Goal: Connect with others: Connect with others

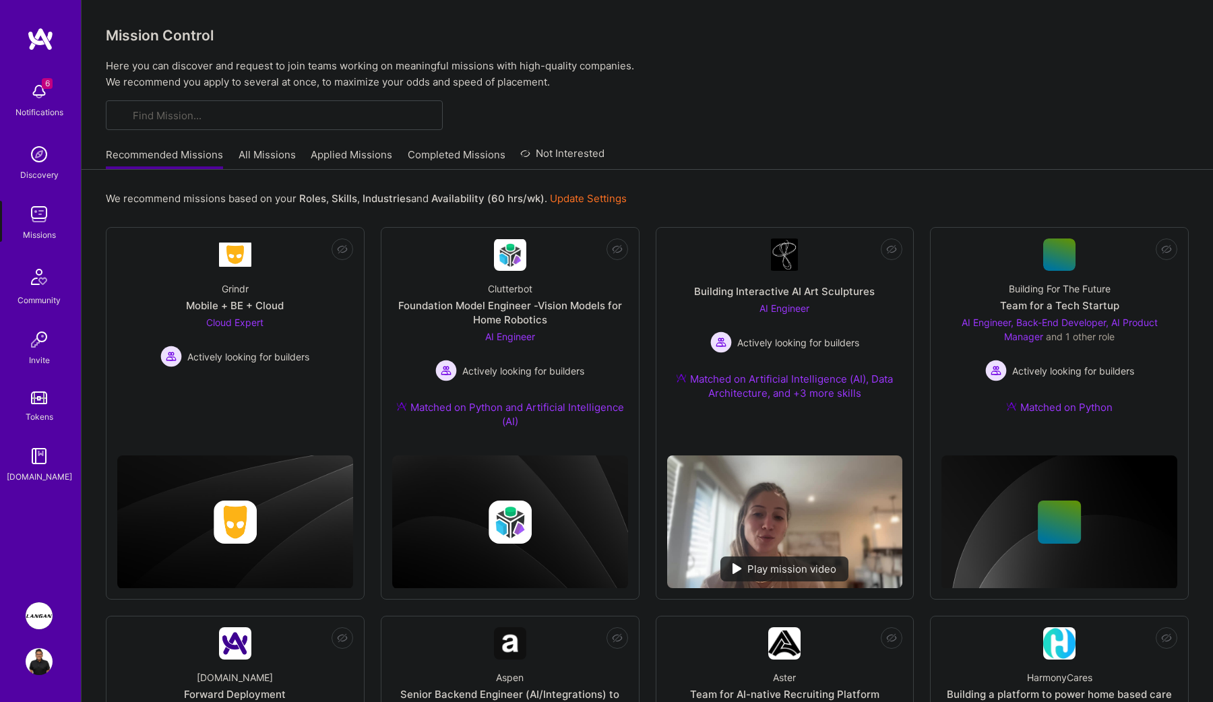
click at [40, 157] on img at bounding box center [39, 154] width 27 height 27
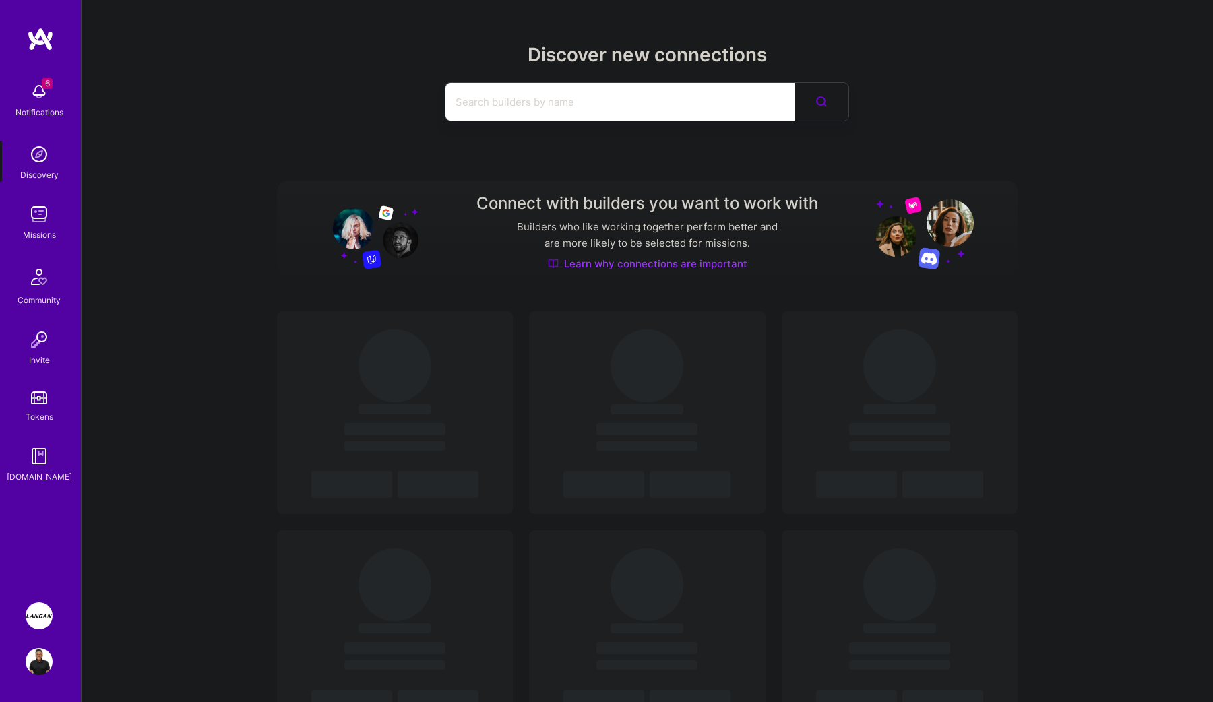
click at [543, 108] on input at bounding box center [620, 102] width 329 height 34
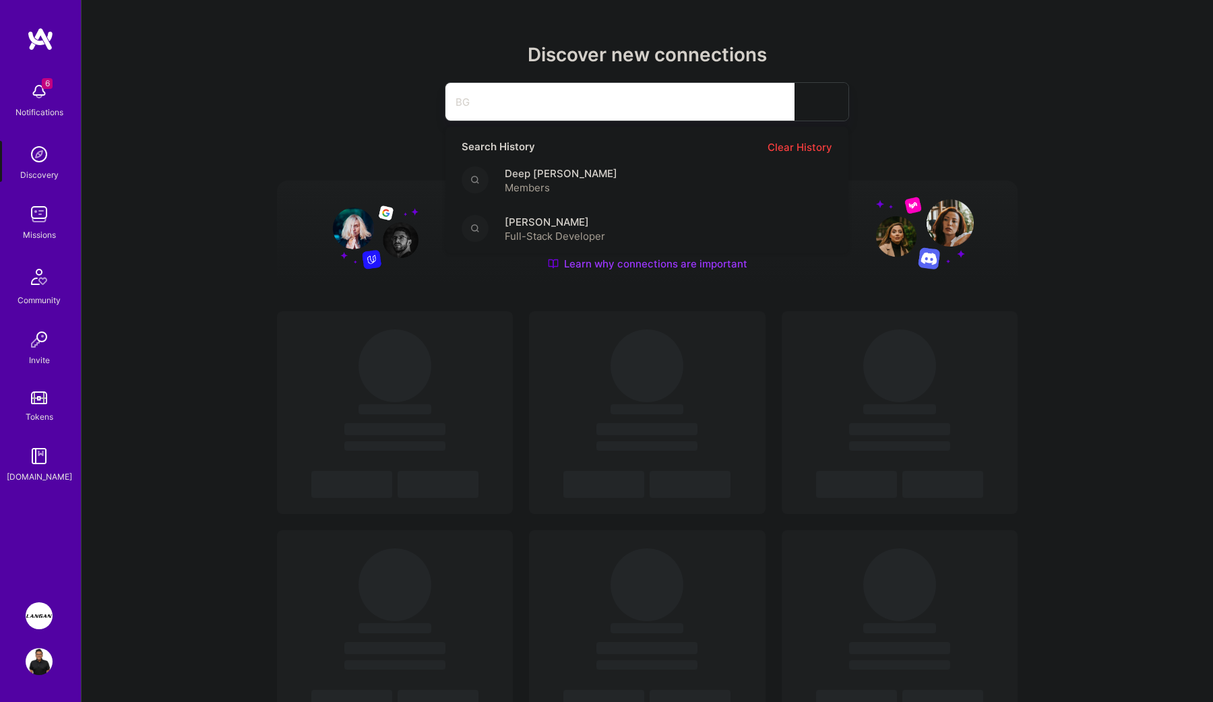
type input "B"
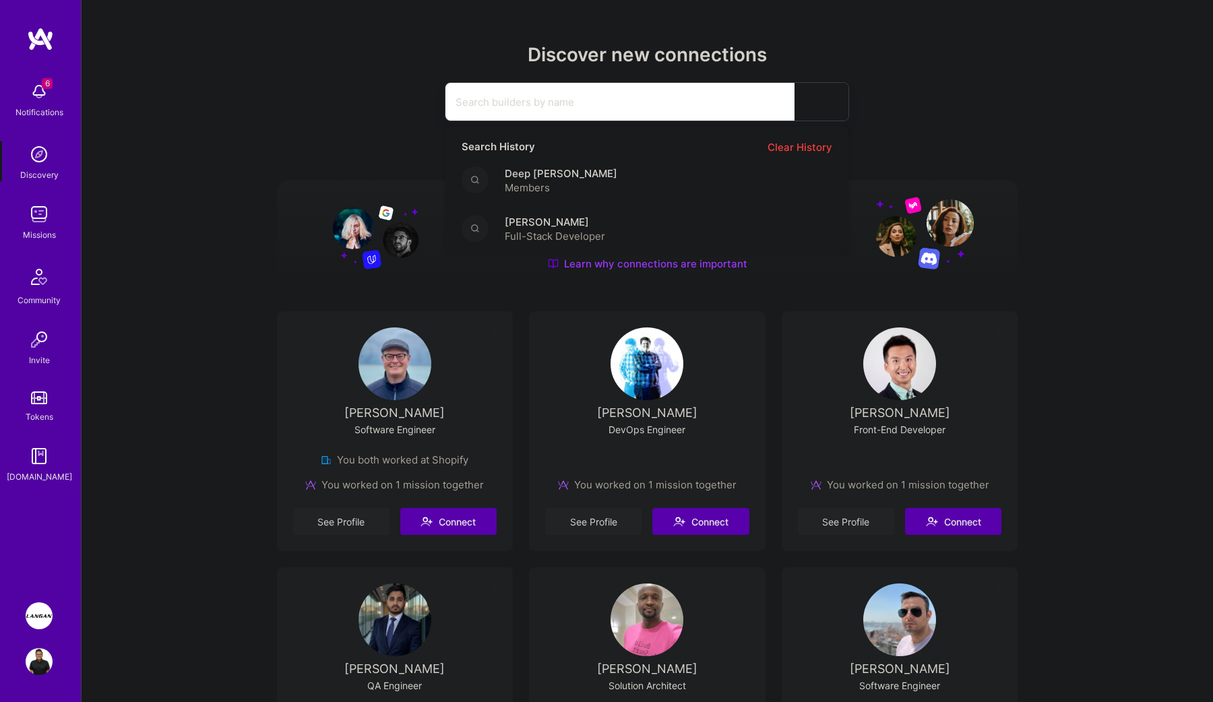
click at [580, 96] on input at bounding box center [620, 102] width 329 height 34
click at [437, 59] on h2 "Discover new connections" at bounding box center [648, 55] width 742 height 22
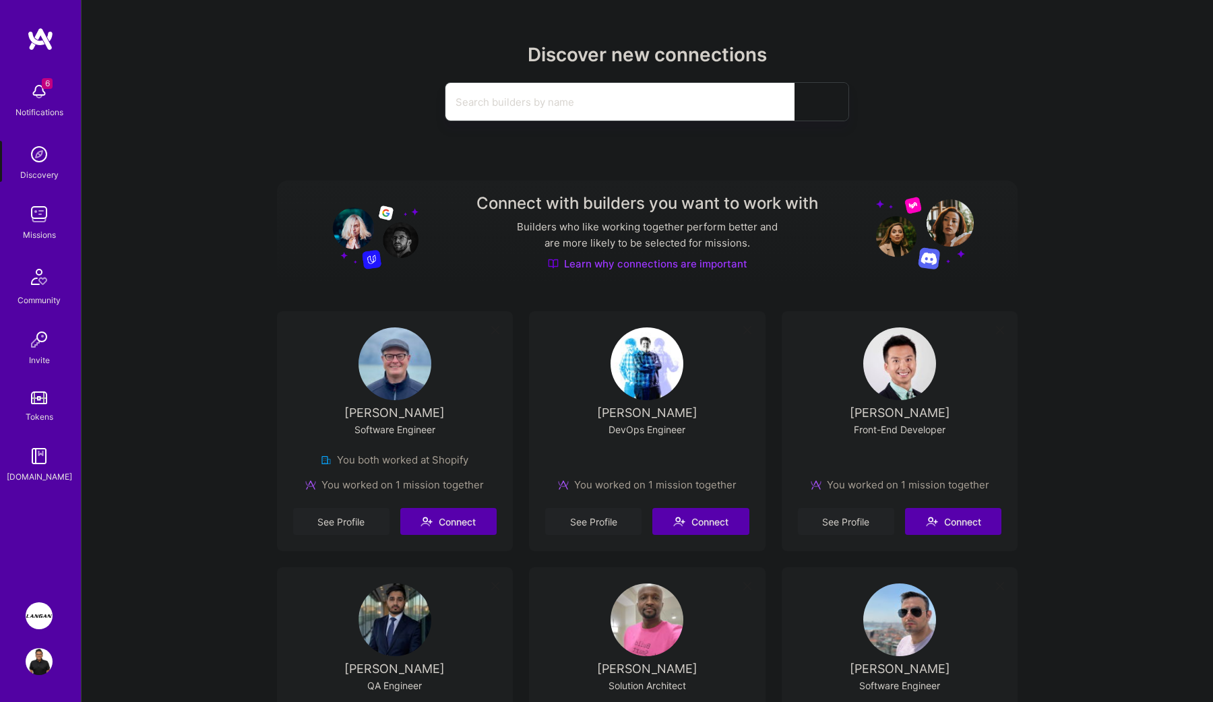
click at [552, 108] on input at bounding box center [620, 102] width 329 height 34
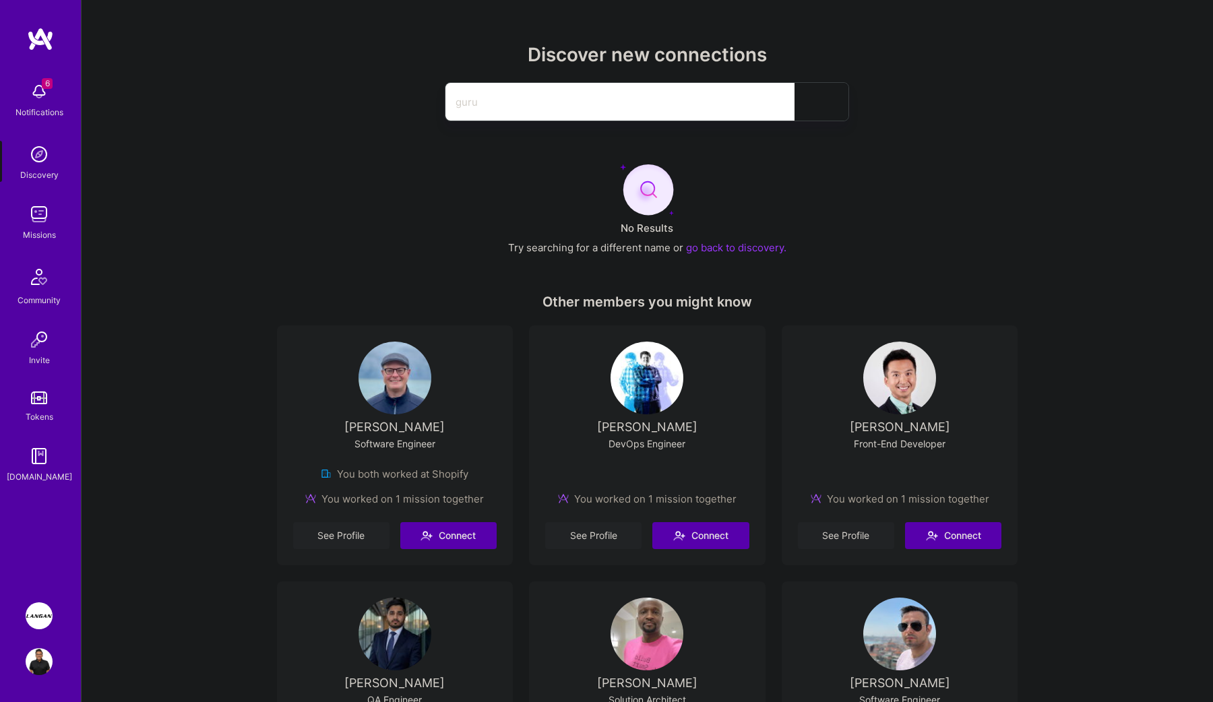
click at [582, 112] on input "guru" at bounding box center [620, 102] width 329 height 34
type input "k"
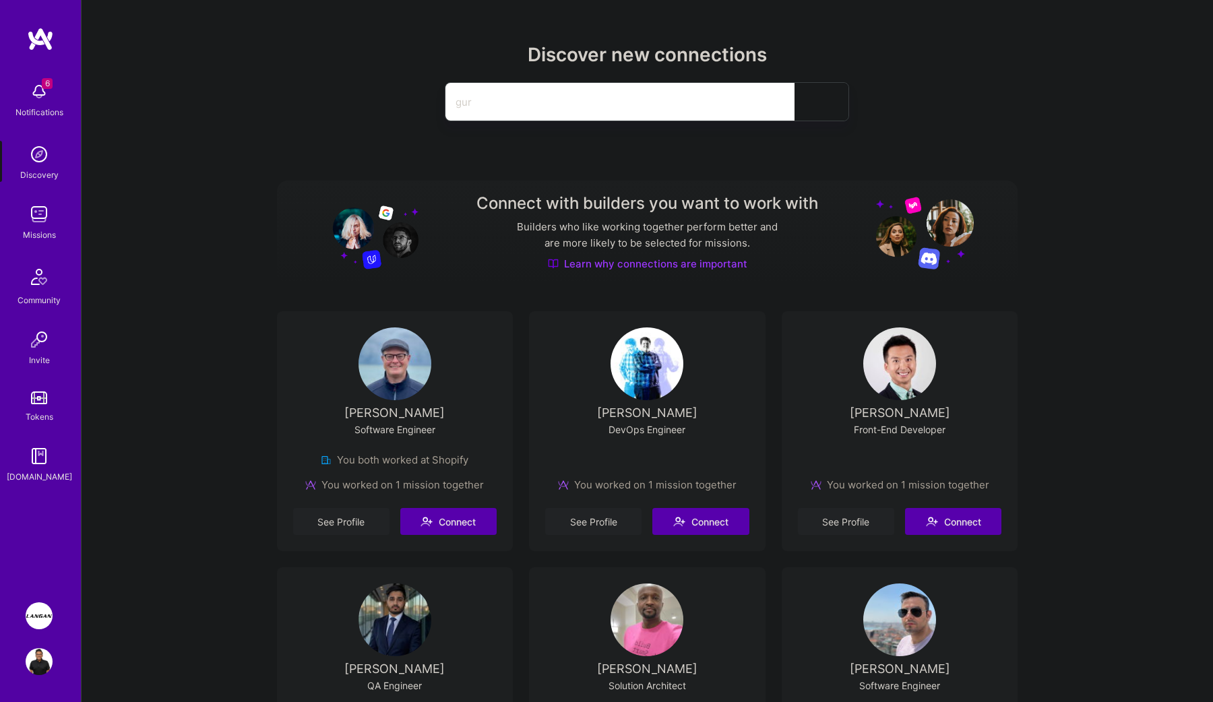
type input "gu"
